Goal: Navigation & Orientation: Find specific page/section

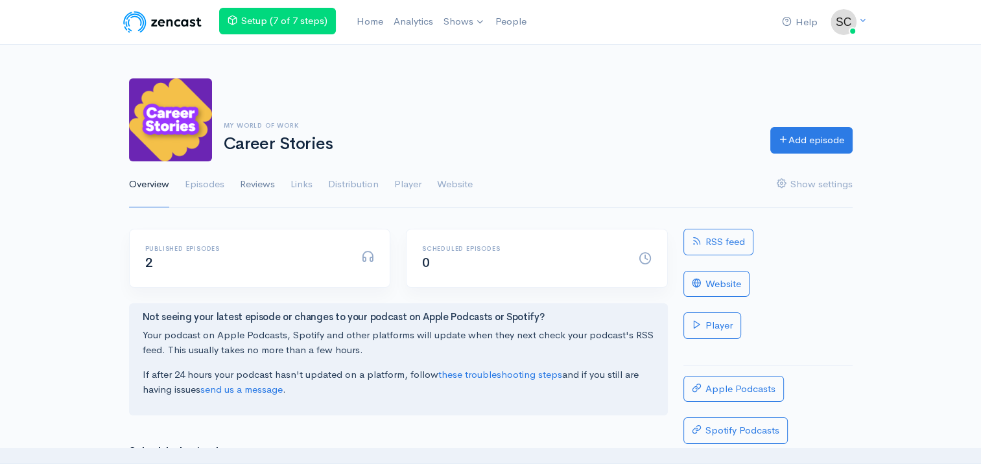
click at [259, 185] on link "Reviews" at bounding box center [257, 184] width 35 height 47
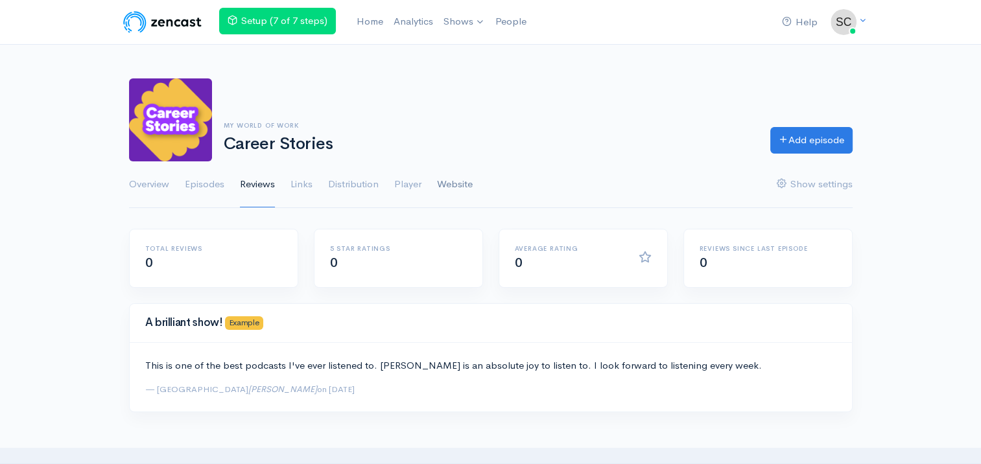
click at [449, 195] on link "Website" at bounding box center [455, 184] width 36 height 47
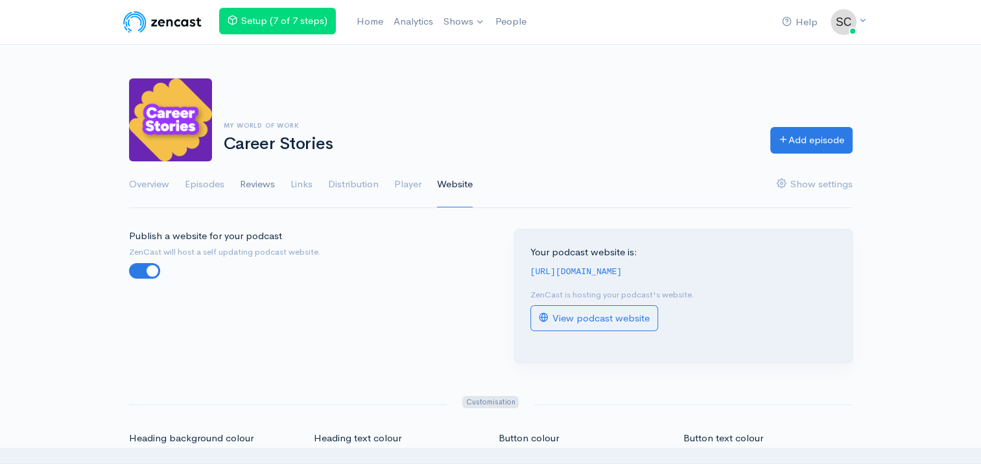
click at [246, 180] on link "Reviews" at bounding box center [257, 184] width 35 height 47
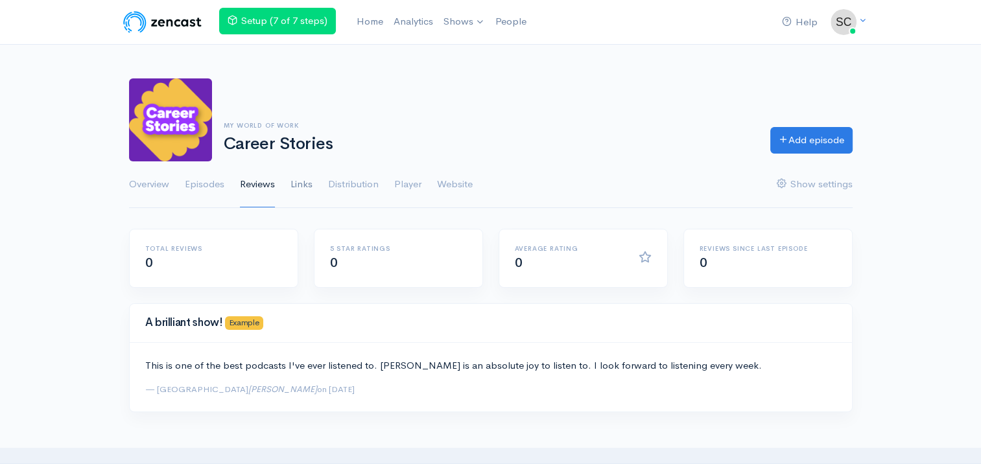
click at [293, 187] on link "Links" at bounding box center [301, 184] width 22 height 47
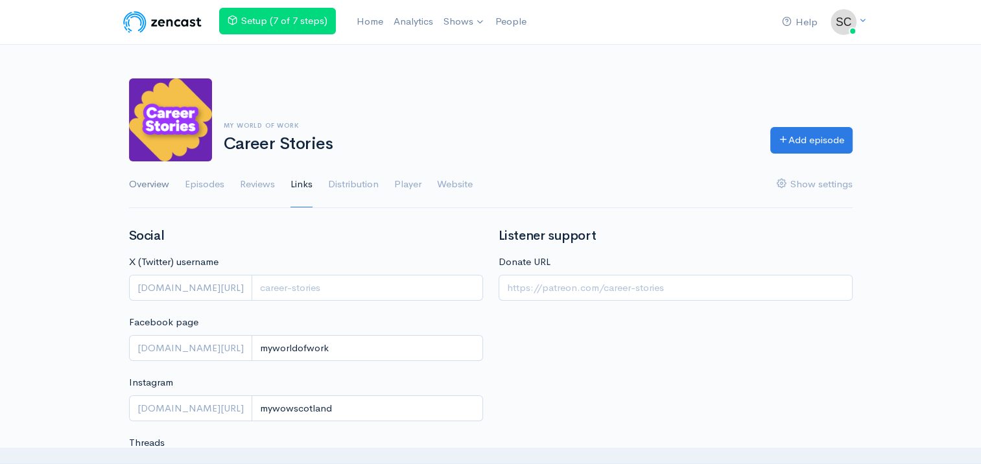
click at [130, 183] on link "Overview" at bounding box center [149, 184] width 40 height 47
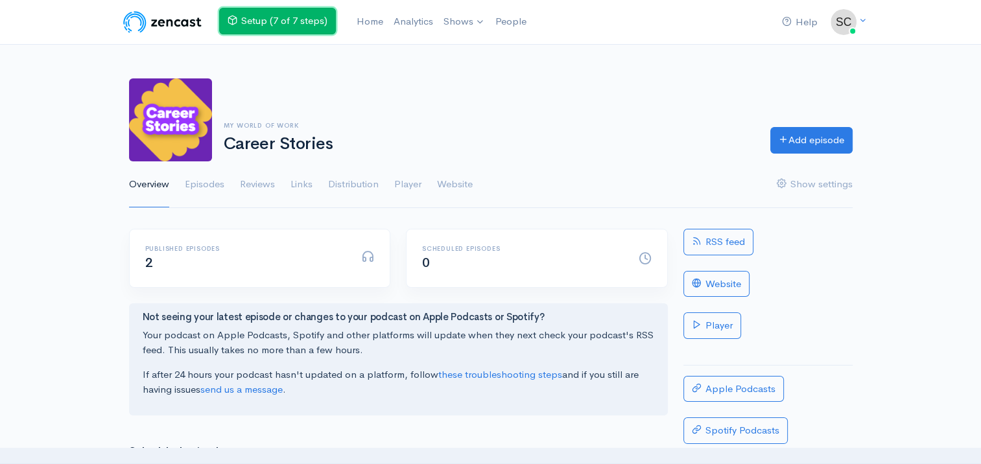
click at [287, 30] on link "Setup (7 of 7 steps)" at bounding box center [277, 21] width 117 height 27
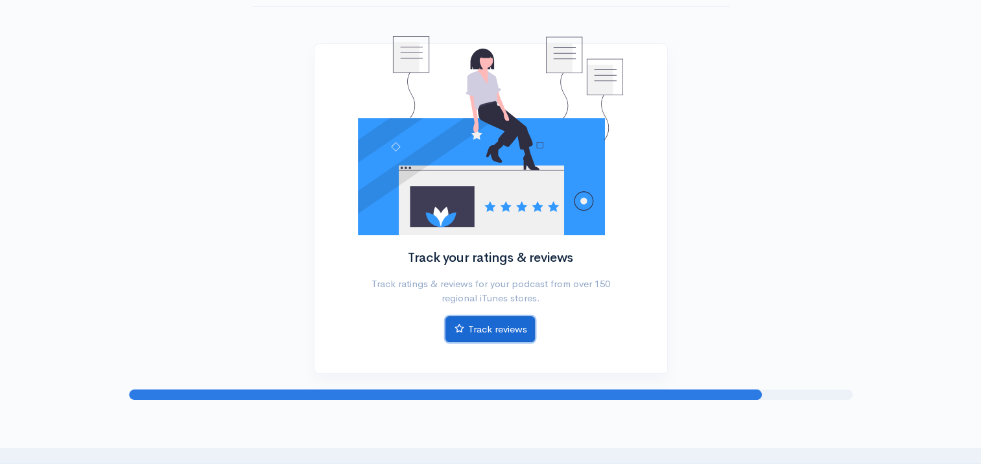
click at [474, 318] on link "Track reviews" at bounding box center [489, 329] width 89 height 27
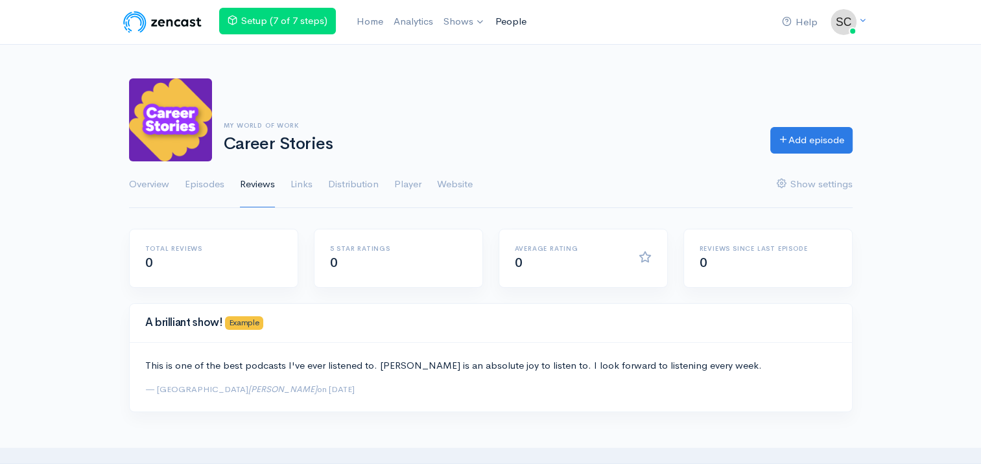
click at [506, 16] on link "People" at bounding box center [510, 22] width 41 height 28
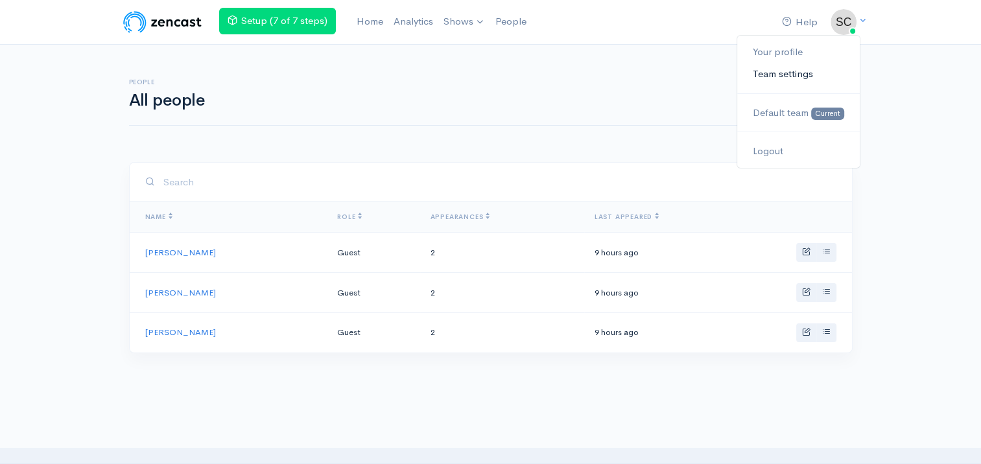
click at [780, 77] on link "Team settings" at bounding box center [798, 74] width 122 height 23
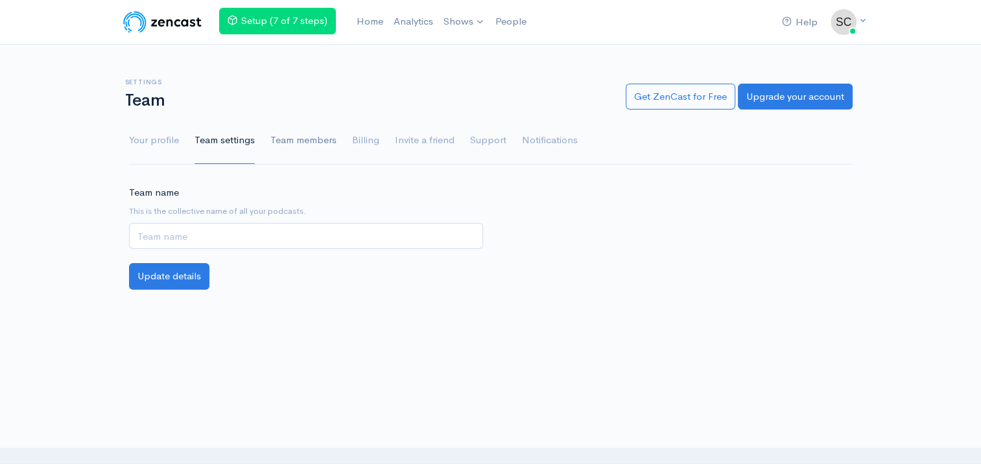
click at [298, 142] on link "Team members" at bounding box center [303, 140] width 66 height 47
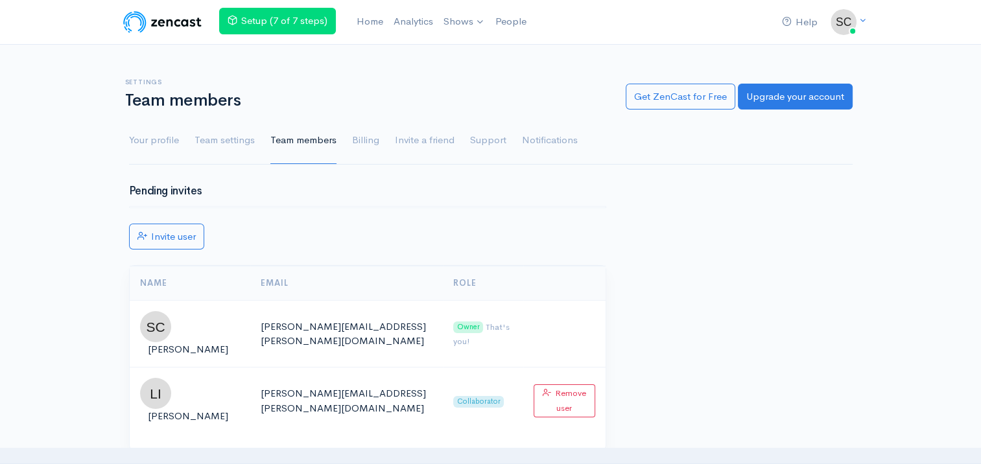
click at [176, 34] on img at bounding box center [162, 22] width 82 height 26
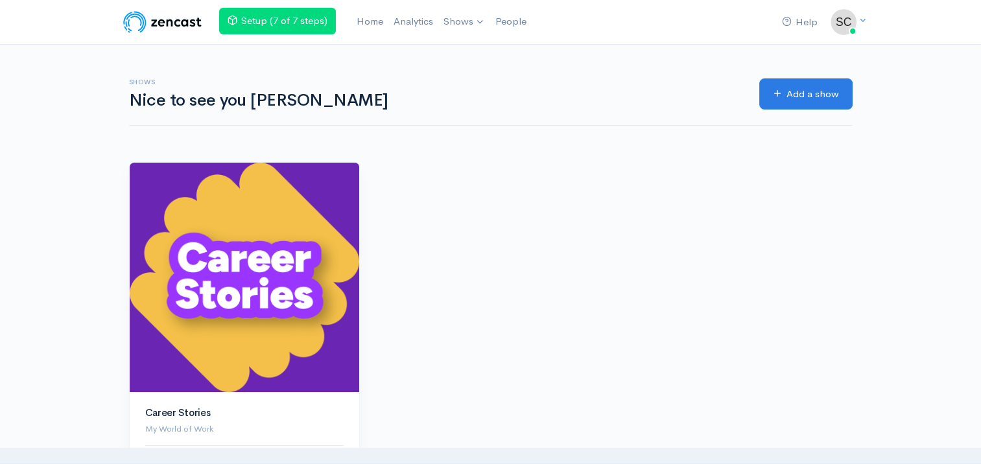
click at [545, 169] on div "Career Stories My World of Work Last episode 9 hours ago Add episode" at bounding box center [490, 361] width 739 height 398
